Goal: Find specific page/section: Find specific page/section

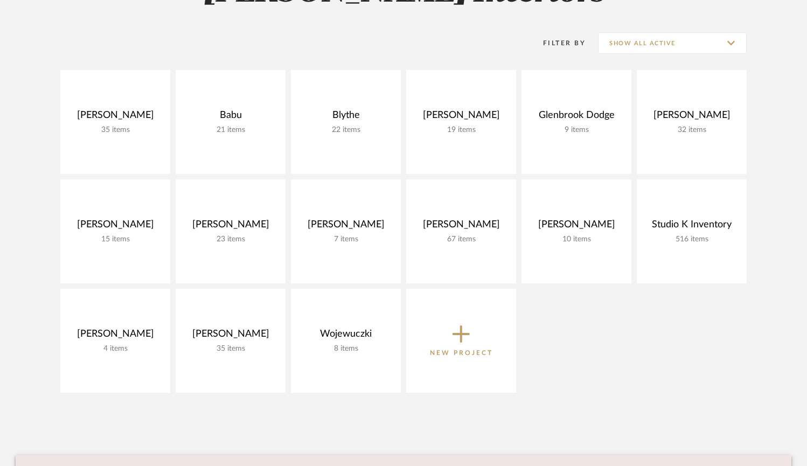
scroll to position [179, 0]
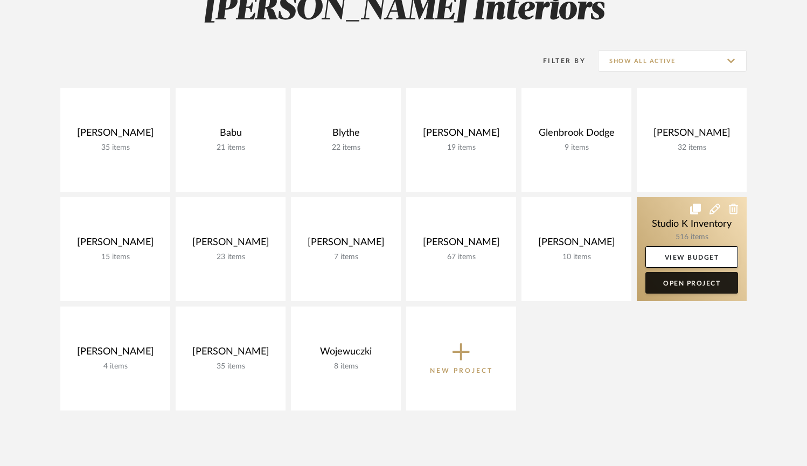
click at [681, 283] on link "Open Project" at bounding box center [691, 283] width 93 height 22
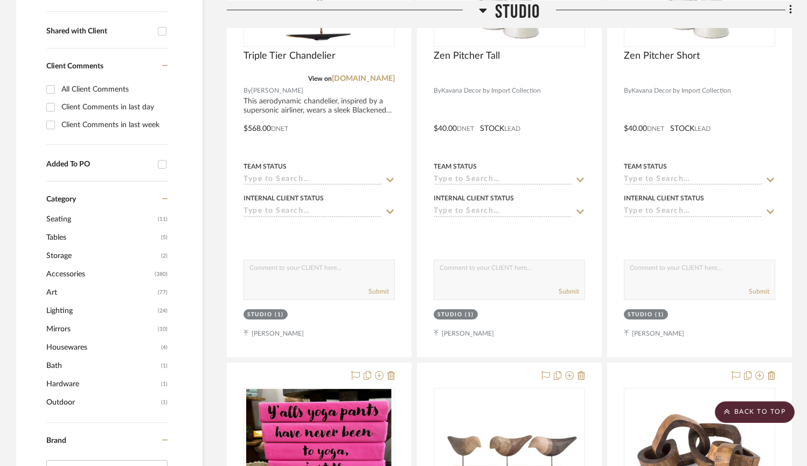
scroll to position [413, 0]
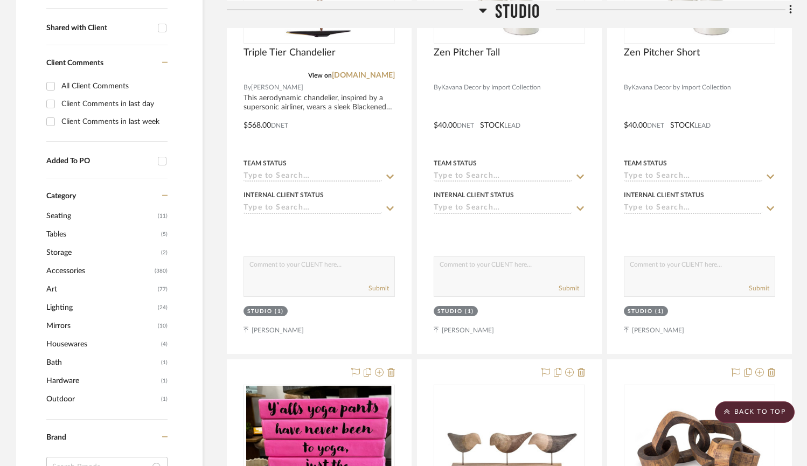
click at [162, 306] on span "(24)" at bounding box center [163, 307] width 10 height 17
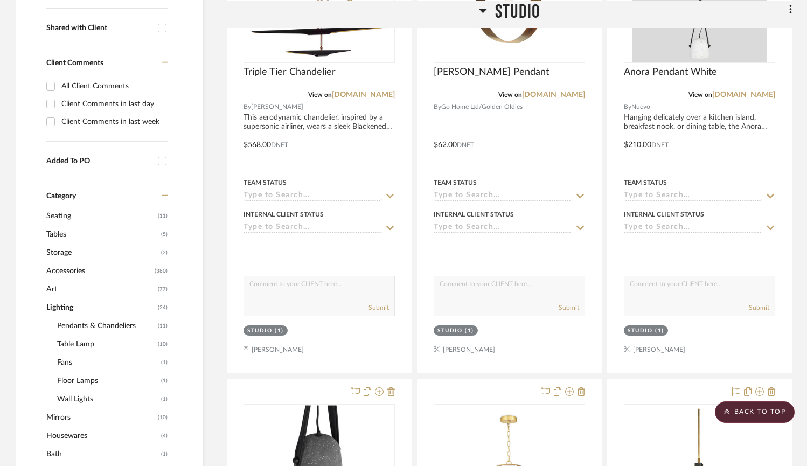
click at [80, 344] on span "Table Lamp" at bounding box center [106, 344] width 98 height 18
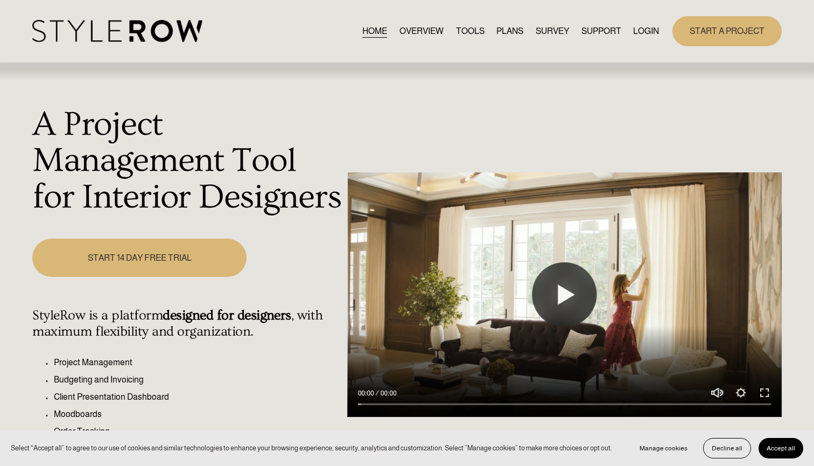
click at [641, 31] on link "LOGIN" at bounding box center [646, 31] width 26 height 15
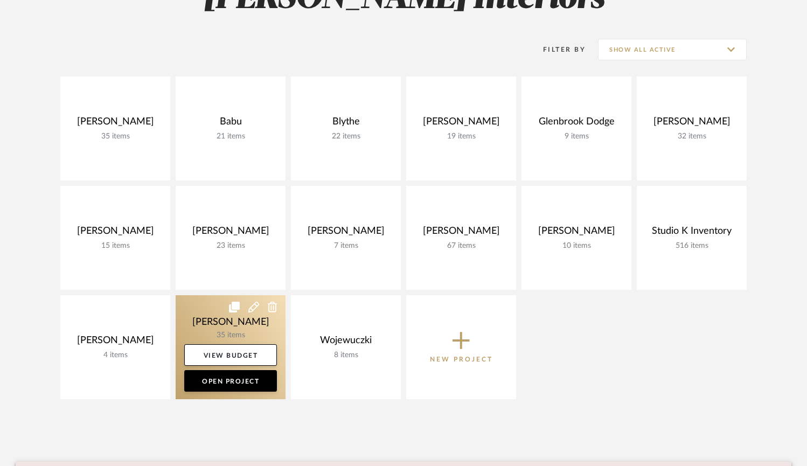
scroll to position [190, 0]
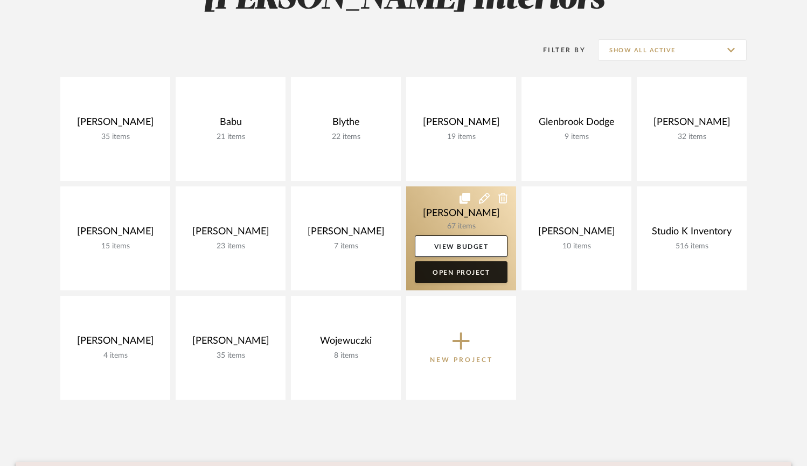
click at [476, 274] on link "Open Project" at bounding box center [461, 272] width 93 height 22
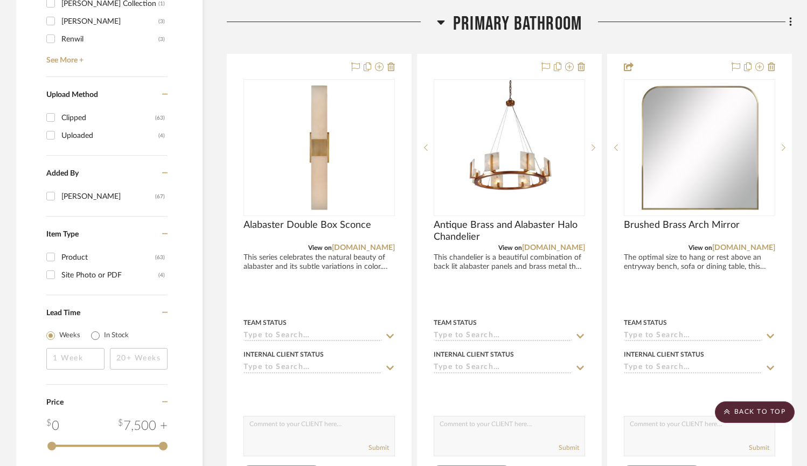
scroll to position [938, 0]
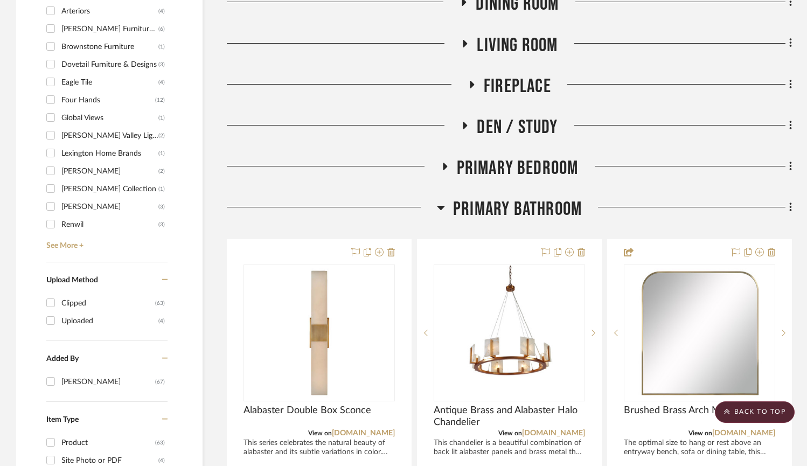
click at [444, 203] on icon at bounding box center [441, 207] width 8 height 13
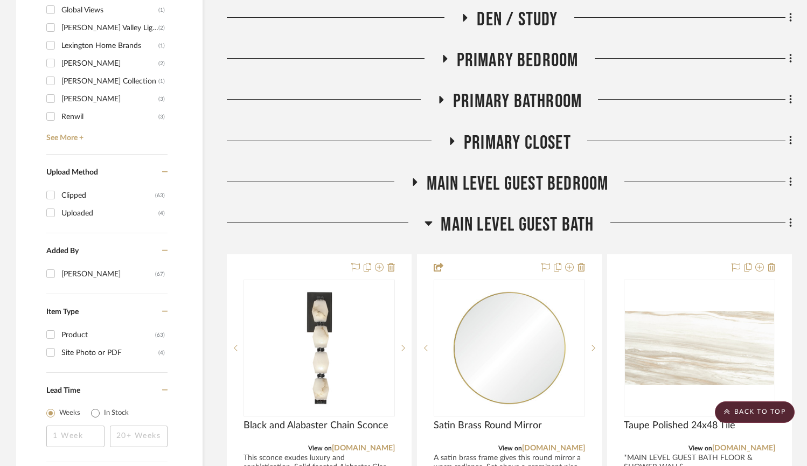
scroll to position [1080, 0]
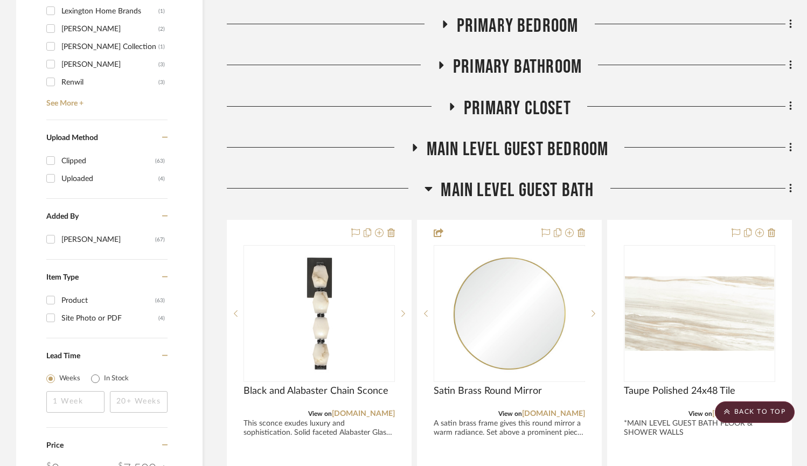
click at [430, 187] on icon at bounding box center [429, 189] width 8 height 4
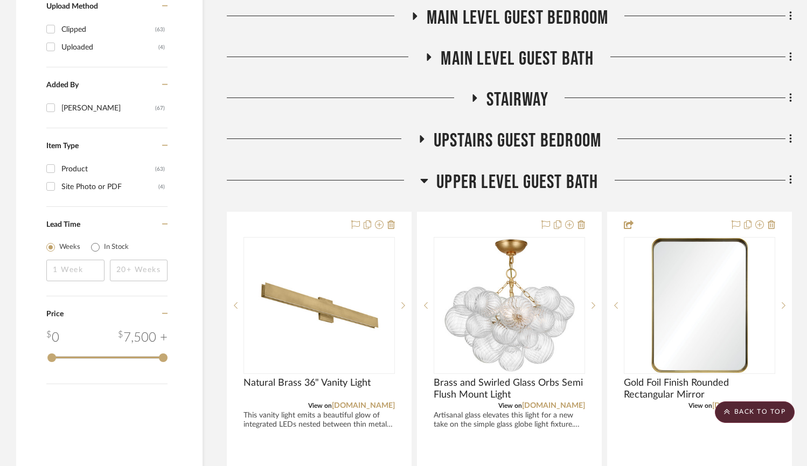
scroll to position [1213, 0]
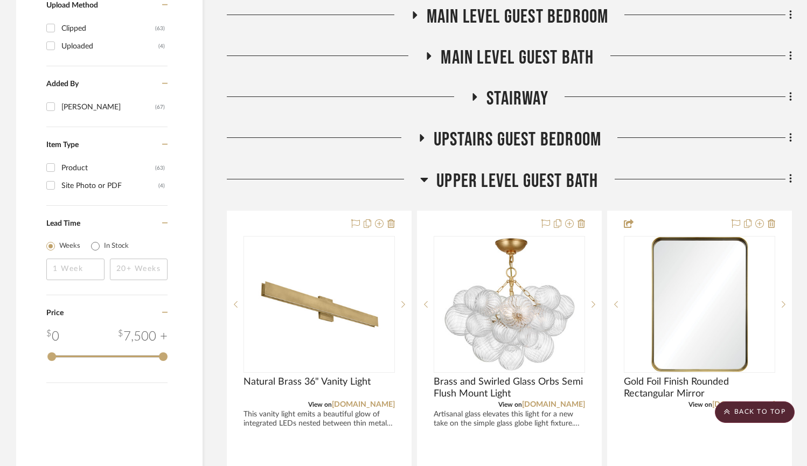
click at [428, 174] on icon at bounding box center [424, 179] width 8 height 13
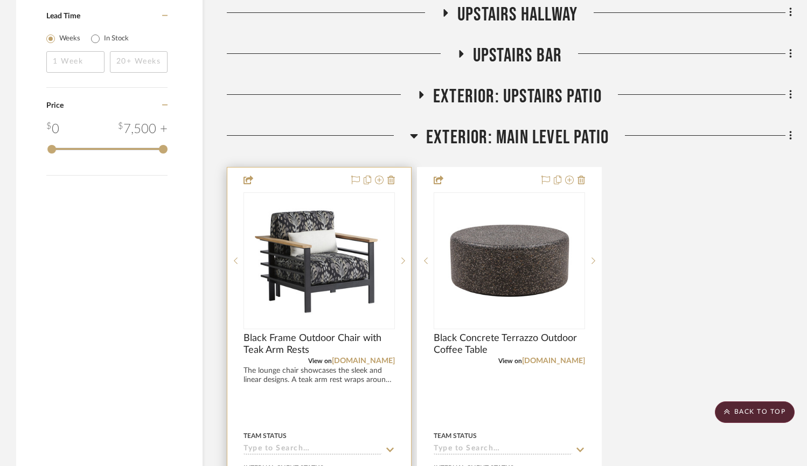
scroll to position [1373, 0]
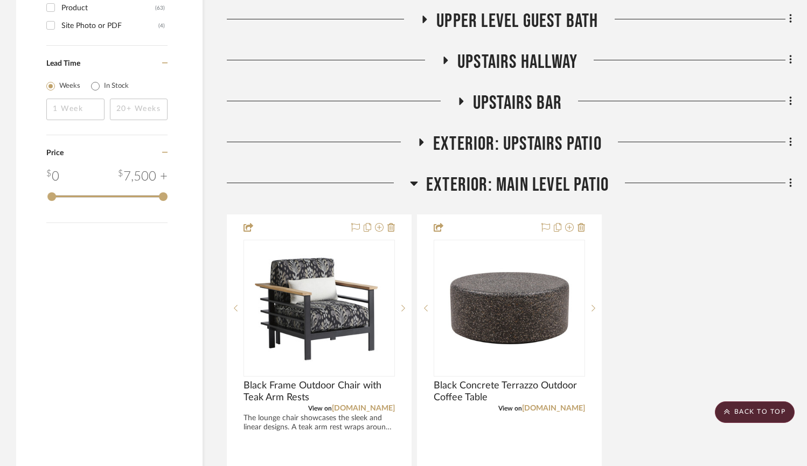
click at [415, 178] on icon at bounding box center [414, 183] width 8 height 13
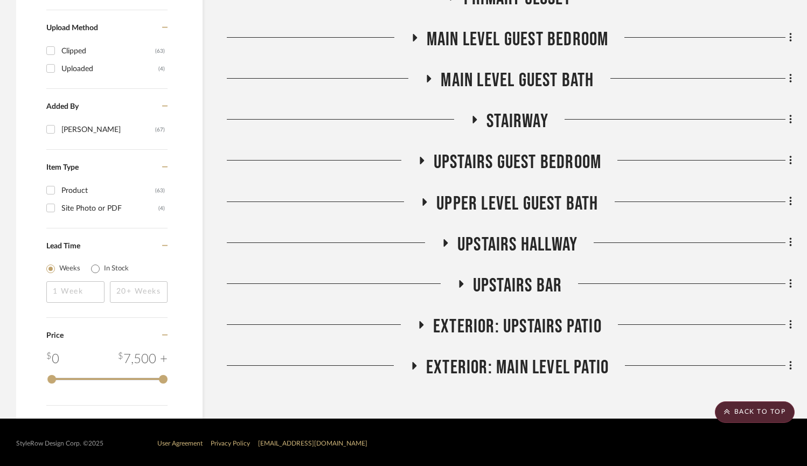
click at [410, 364] on icon at bounding box center [413, 366] width 13 height 8
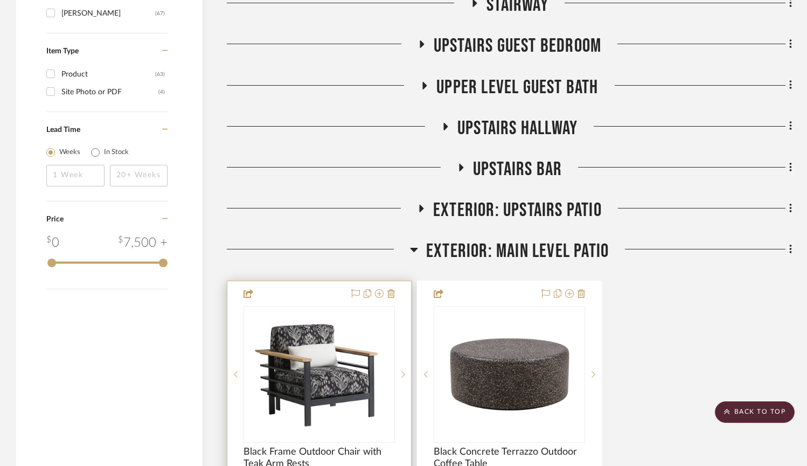
scroll to position [1299, 0]
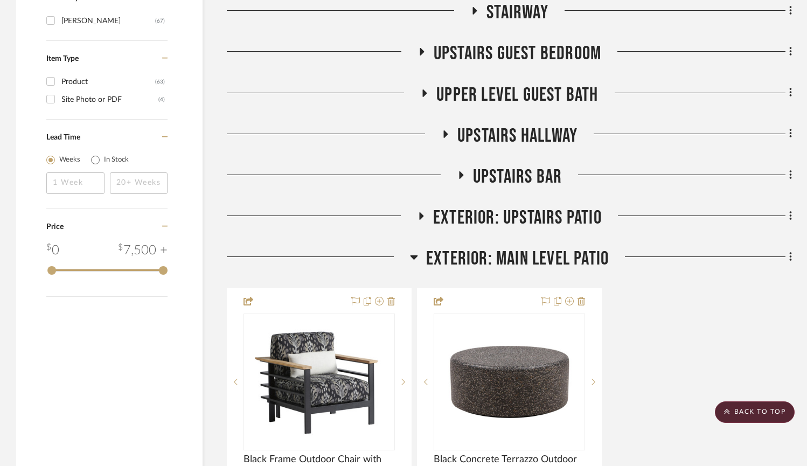
click at [424, 217] on icon at bounding box center [421, 216] width 13 height 8
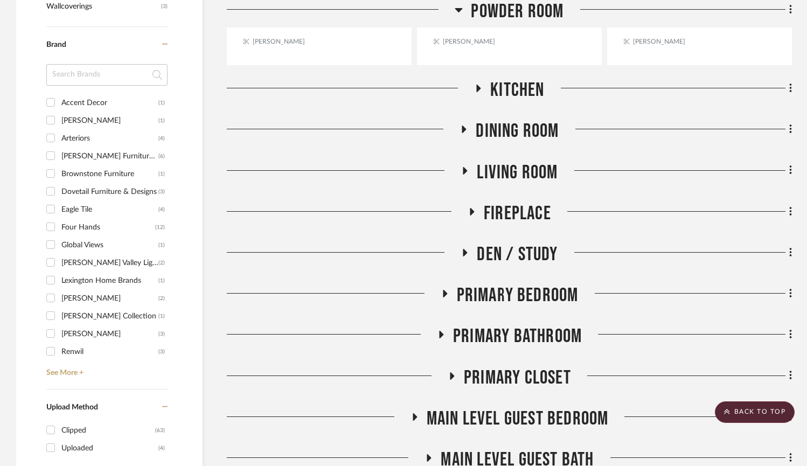
scroll to position [812, 0]
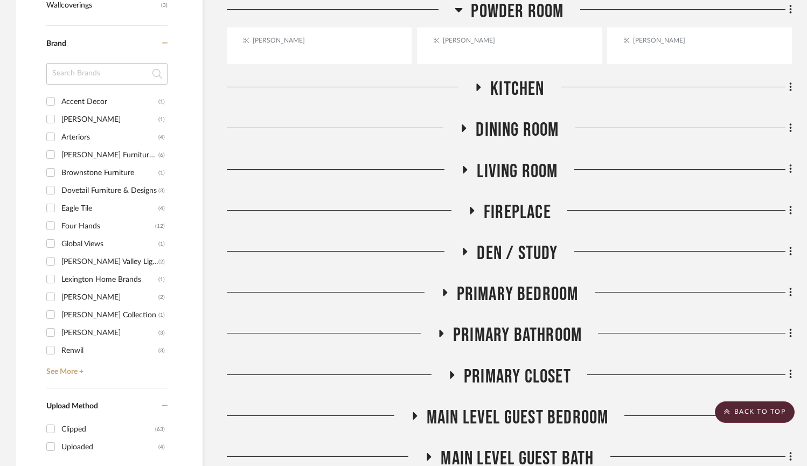
click at [462, 250] on icon at bounding box center [464, 252] width 13 height 8
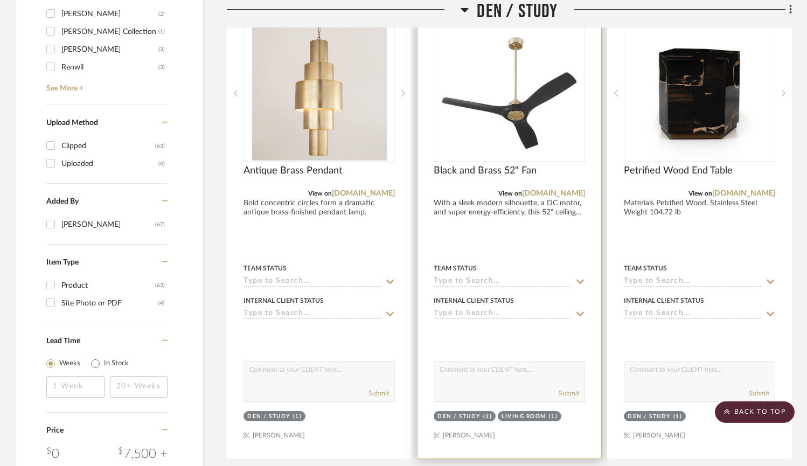
scroll to position [1098, 0]
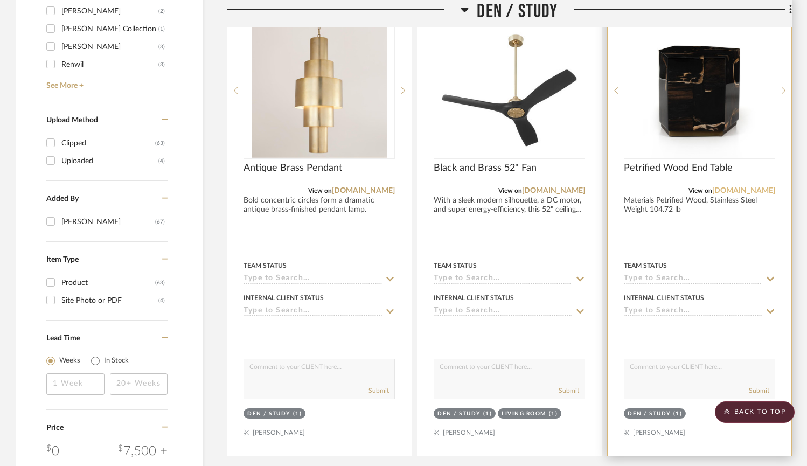
click at [737, 190] on link "fourhands.com" at bounding box center [743, 191] width 63 height 8
